Goal: Task Accomplishment & Management: Manage account settings

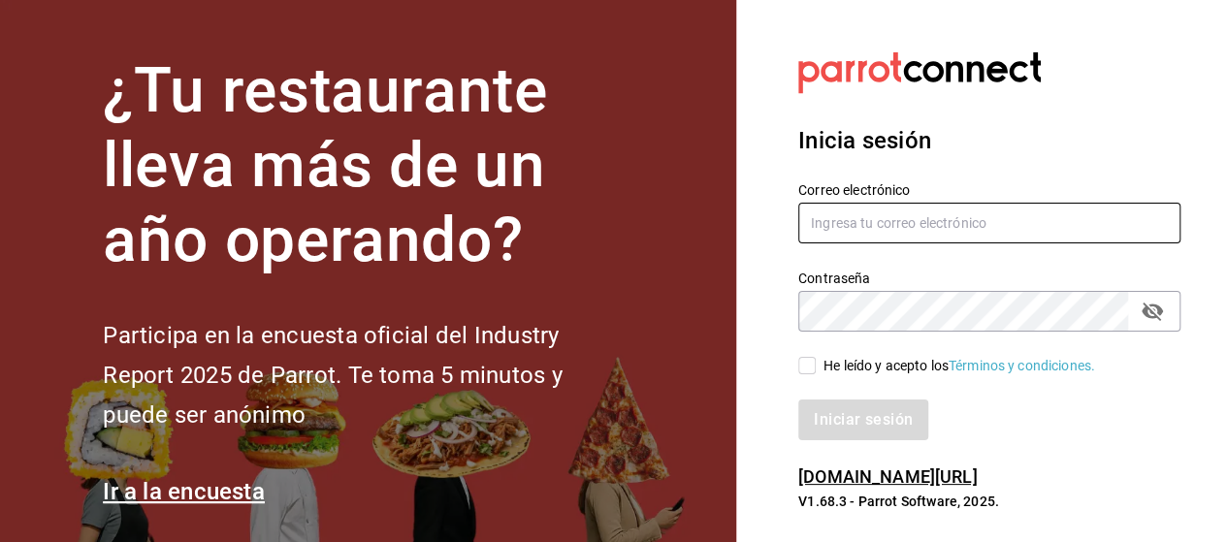
click at [842, 216] on input "text" at bounding box center [989, 223] width 382 height 41
type input "r"
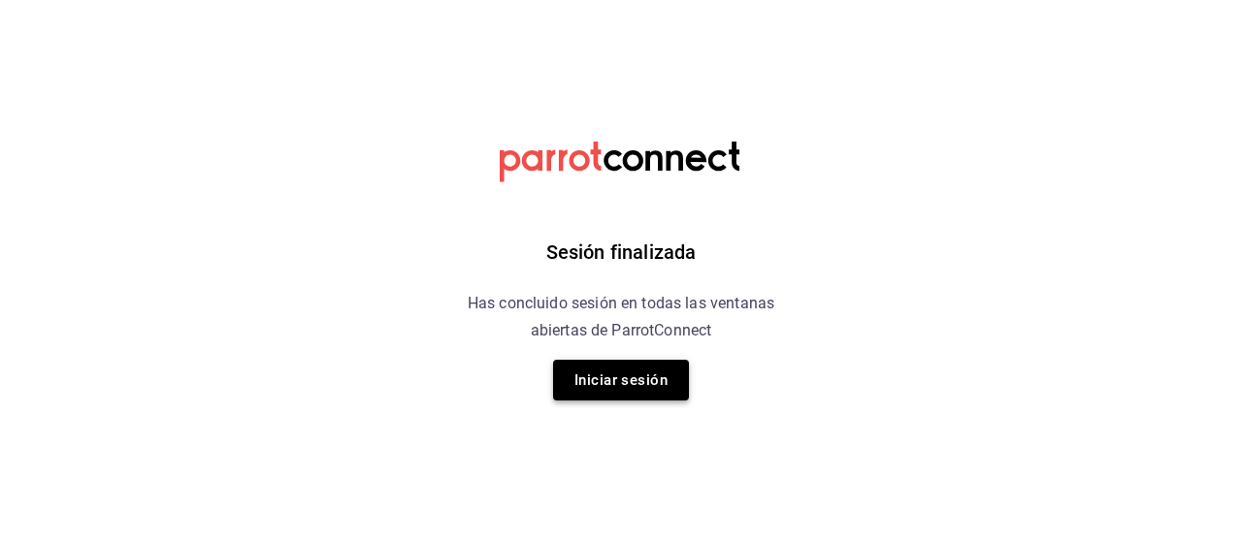
click at [659, 385] on button "Iniciar sesión" at bounding box center [621, 380] width 136 height 41
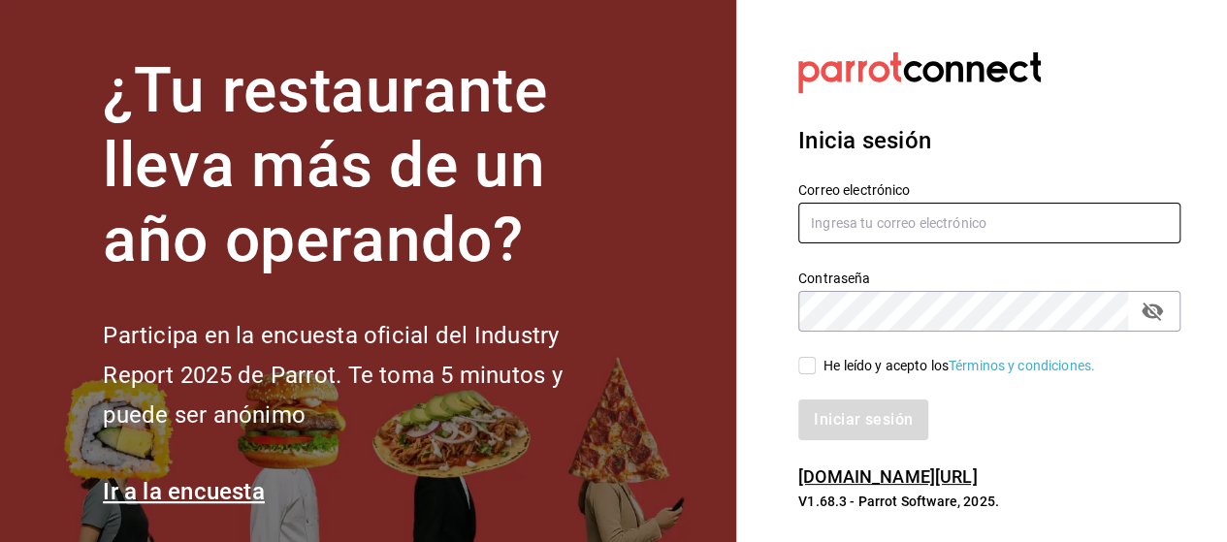
click at [842, 229] on input "text" at bounding box center [989, 223] width 382 height 41
type input "rabernd@hotmail.com"
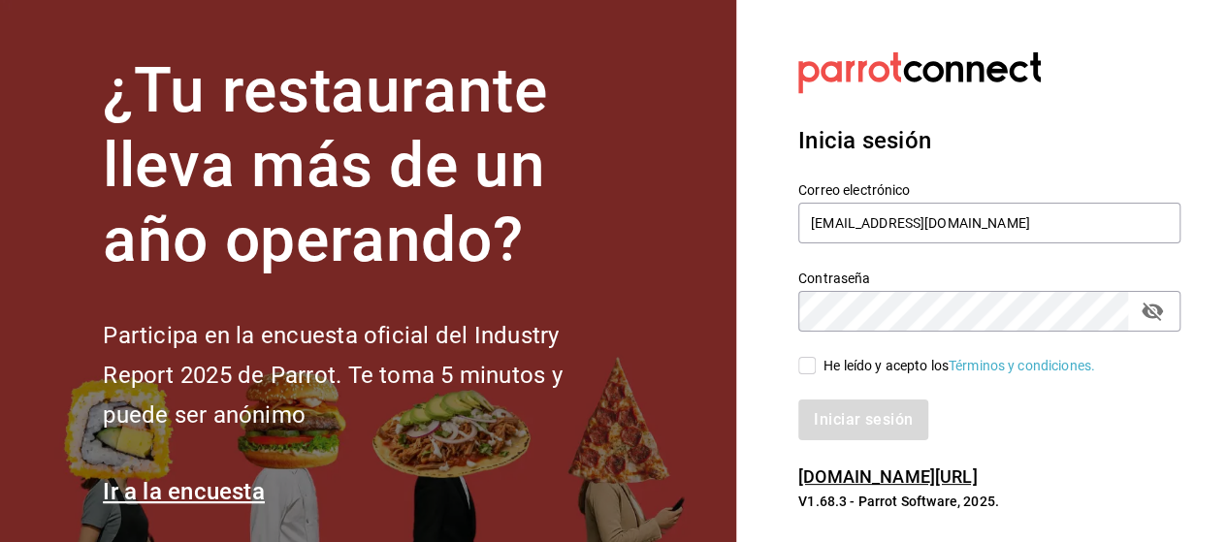
click at [1161, 308] on icon "passwordField" at bounding box center [1152, 311] width 23 height 23
click at [805, 366] on input "He leído y acepto los Términos y condiciones." at bounding box center [806, 365] width 17 height 17
checkbox input "true"
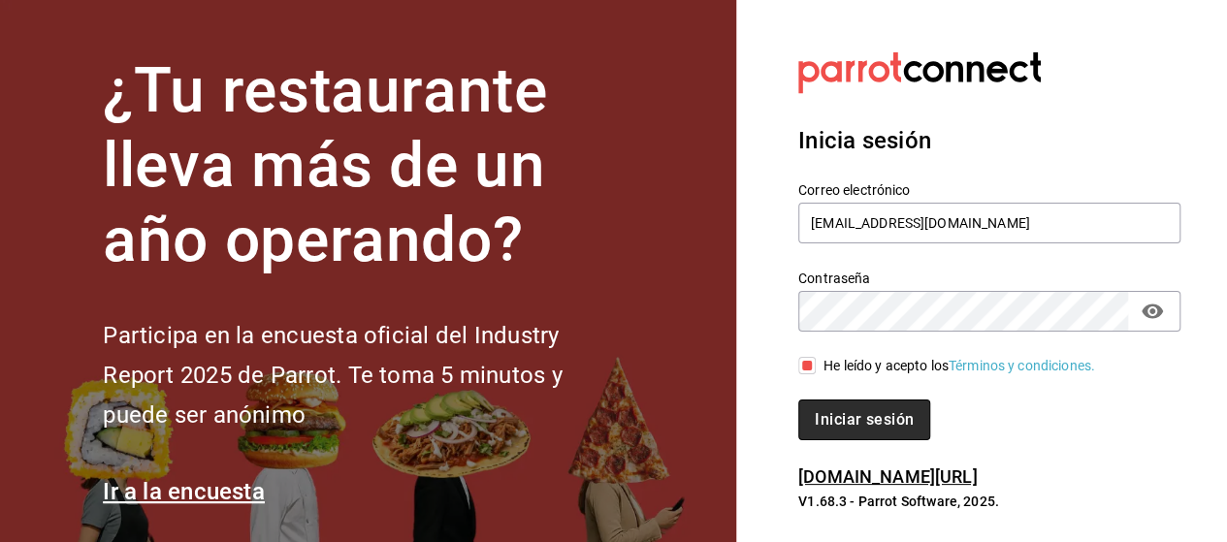
click at [821, 430] on button "Iniciar sesión" at bounding box center [864, 420] width 132 height 41
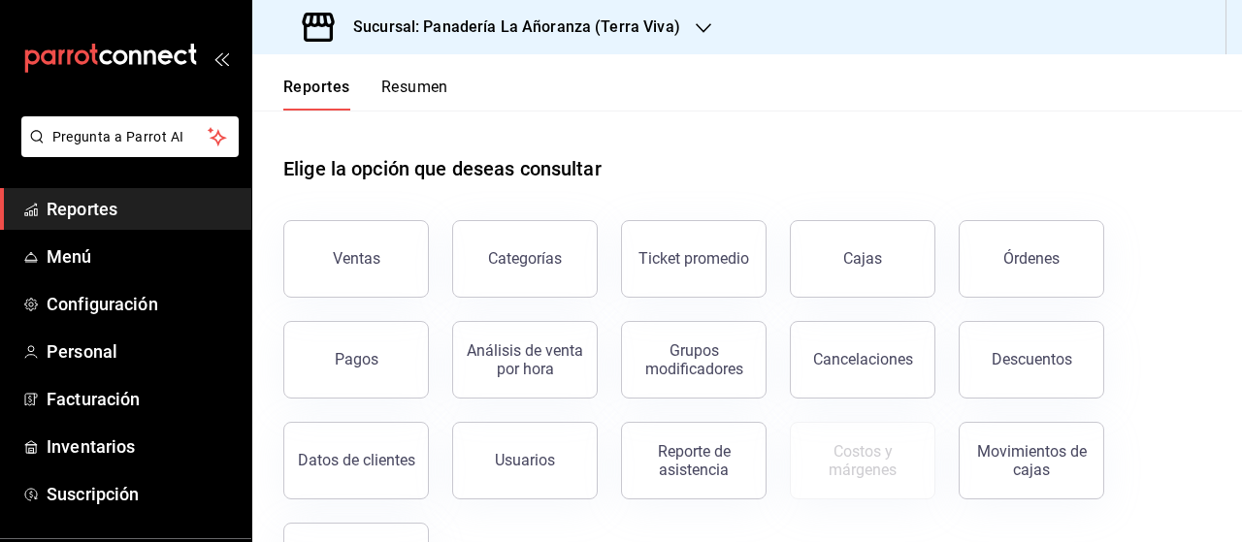
click at [1011, 288] on button "Órdenes" at bounding box center [1031, 259] width 146 height 78
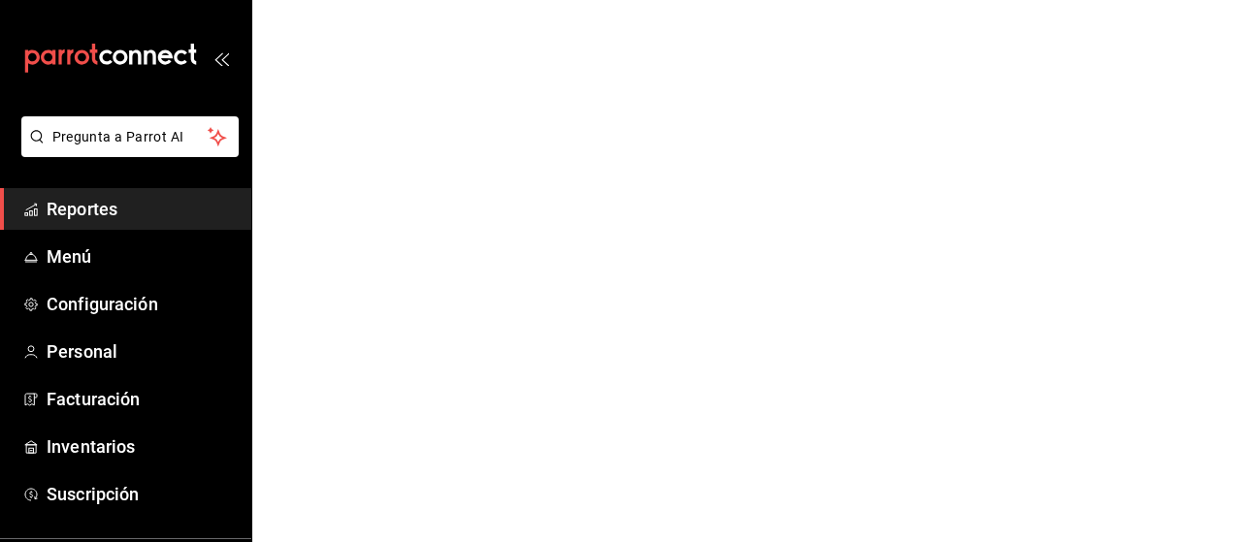
click at [1014, 0] on html "Pregunta a Parrot AI Reportes Menú Configuración Personal Facturación Inventari…" at bounding box center [621, 0] width 1242 height 0
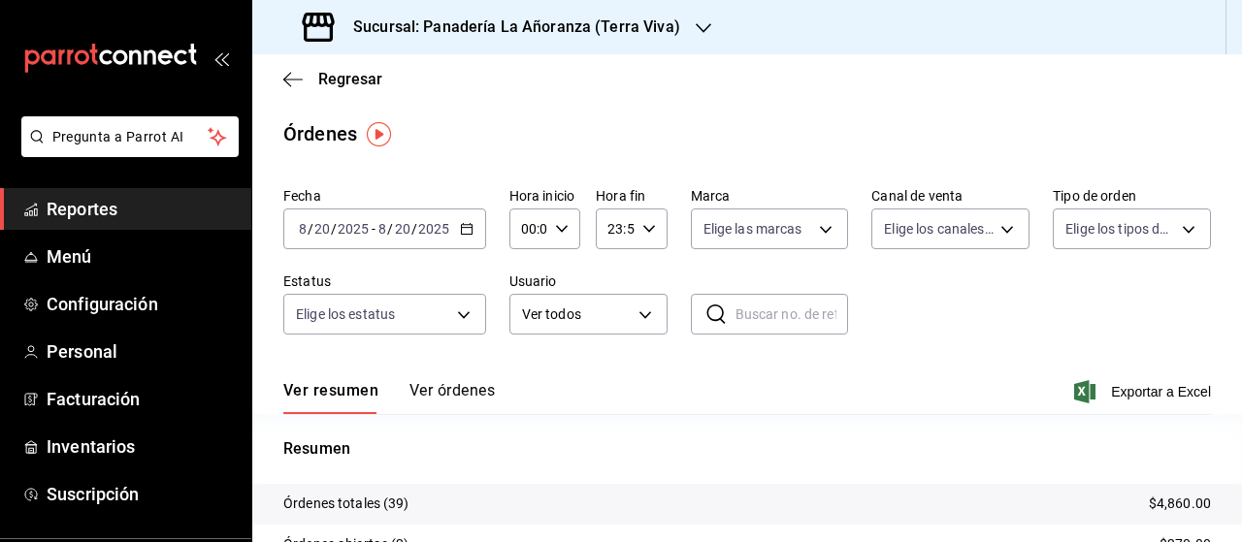
click at [697, 26] on icon "button" at bounding box center [704, 28] width 16 height 16
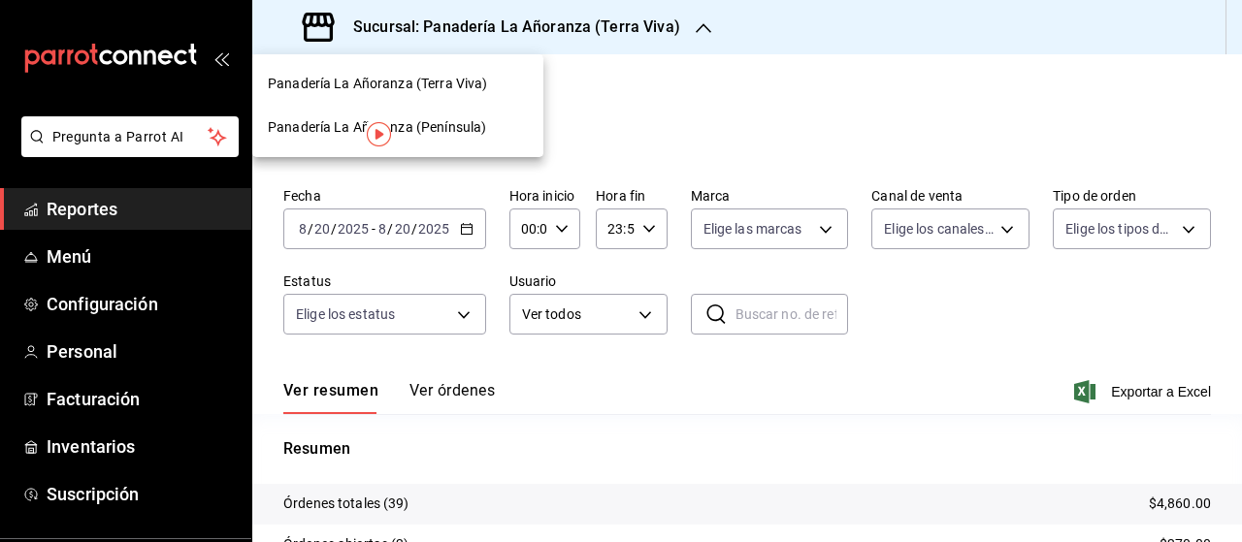
click at [460, 131] on span "Panadería La Añoranza (Península)" at bounding box center [377, 127] width 218 height 20
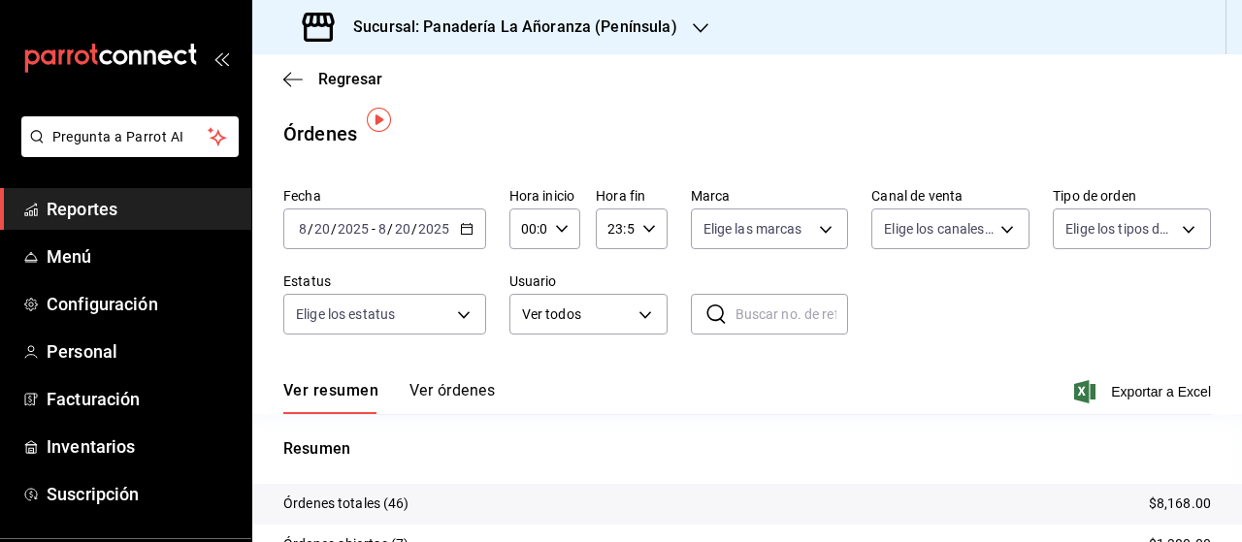
scroll to position [194, 0]
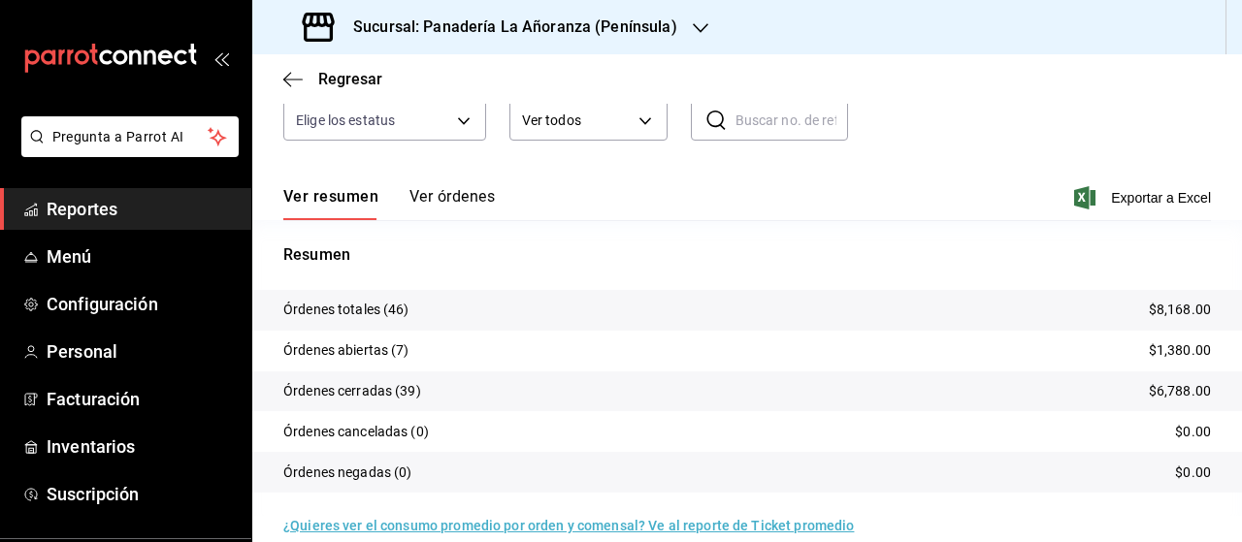
click at [113, 212] on span "Reportes" at bounding box center [141, 209] width 189 height 26
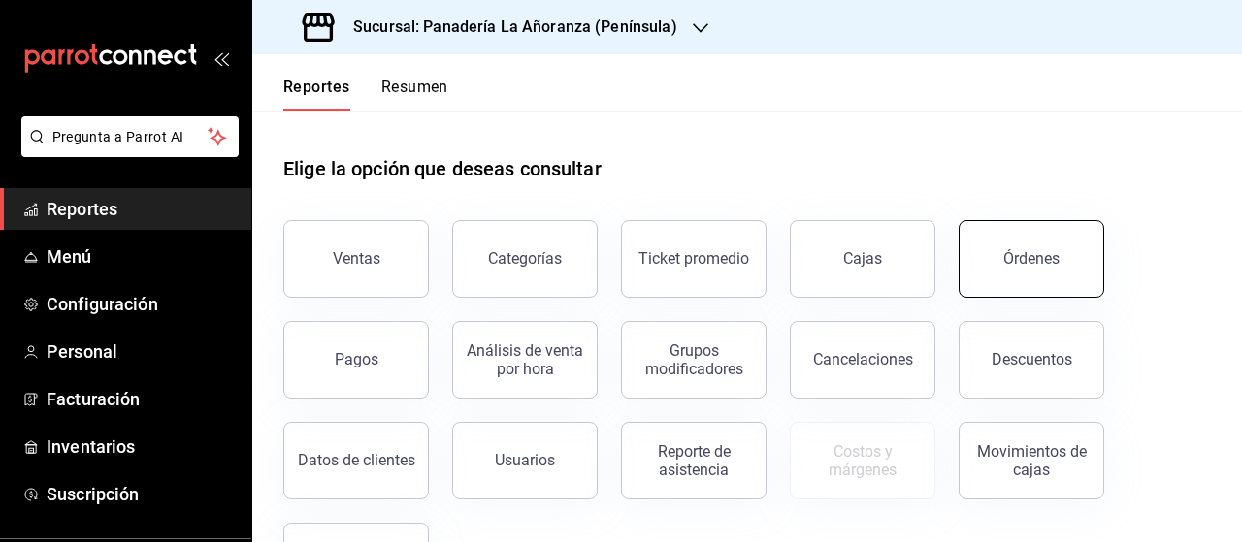
click at [989, 249] on button "Órdenes" at bounding box center [1031, 259] width 146 height 78
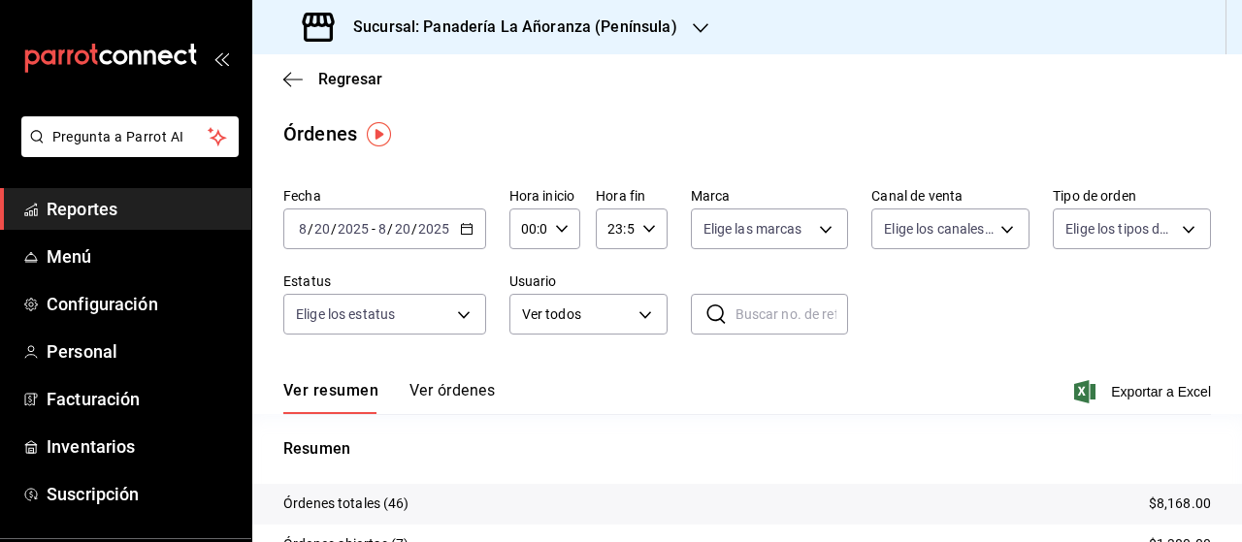
click at [677, 31] on div "Sucursal: Panadería La Añoranza (Península)" at bounding box center [492, 27] width 448 height 54
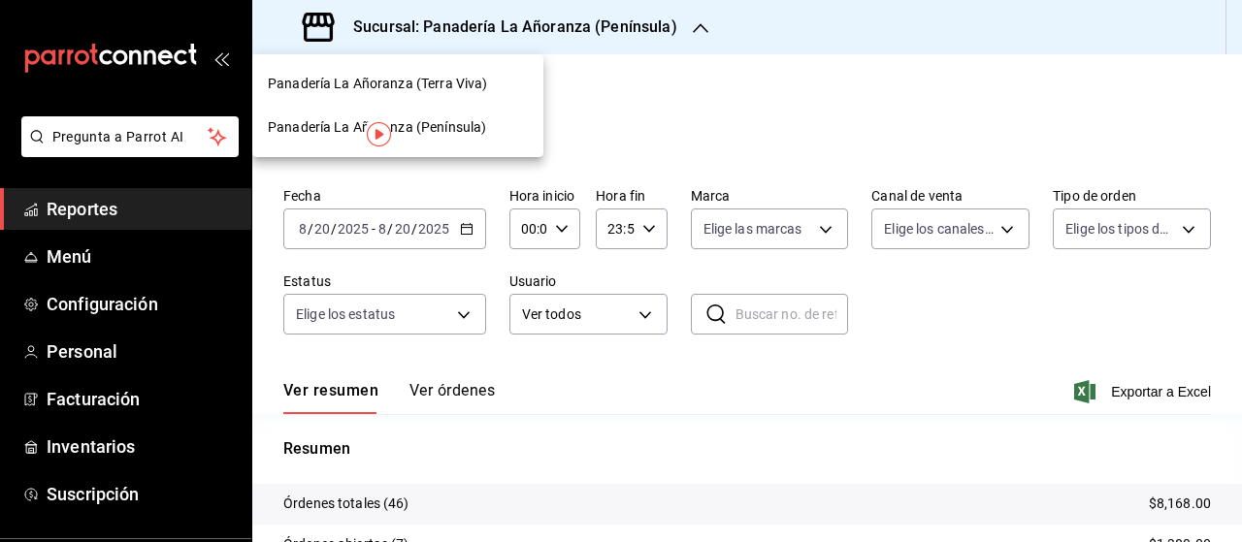
click at [481, 92] on span "Panadería La Añoranza (Terra Viva)" at bounding box center [377, 84] width 219 height 20
